Goal: Find specific page/section: Find specific page/section

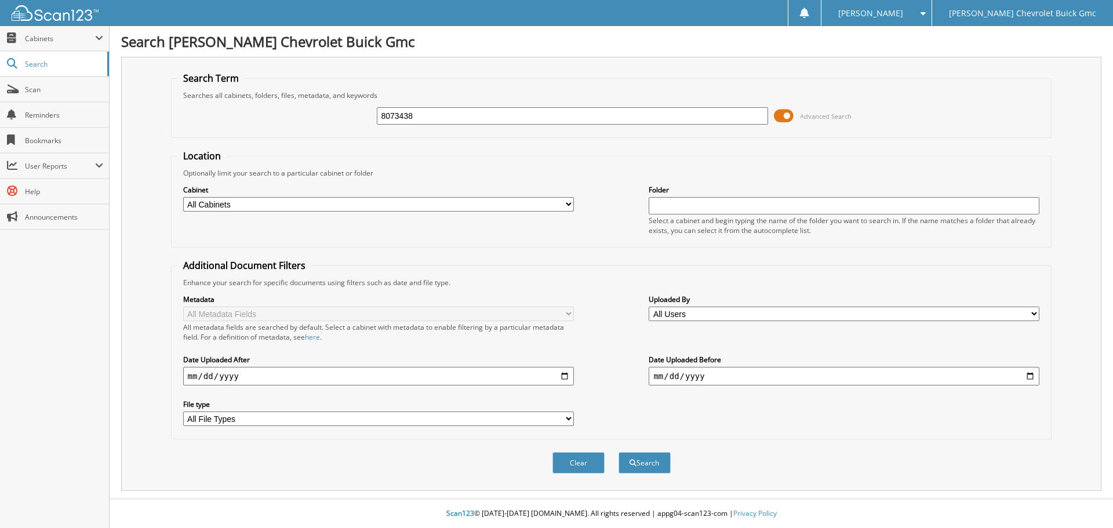
type input "8073438"
click at [619, 452] on button "Search" at bounding box center [645, 462] width 52 height 21
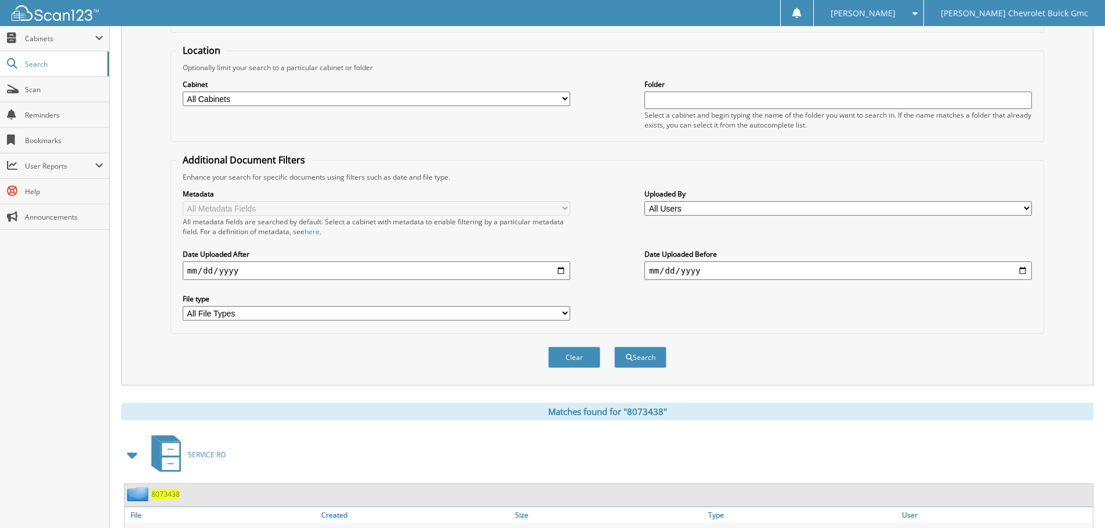
scroll to position [281, 0]
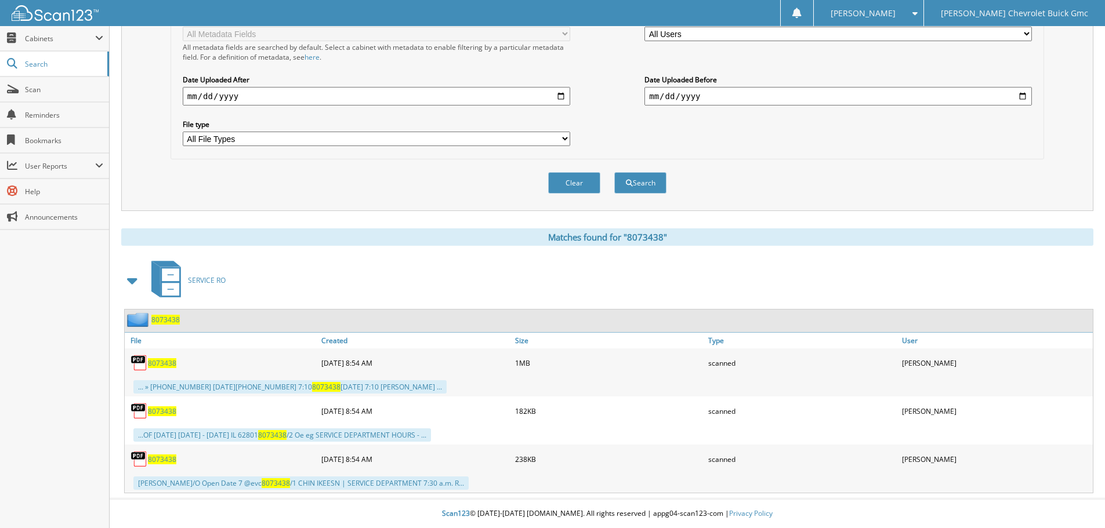
click at [138, 360] on img at bounding box center [138, 362] width 17 height 17
click at [163, 365] on span "8073438" at bounding box center [162, 363] width 28 height 10
